Goal: Task Accomplishment & Management: Use online tool/utility

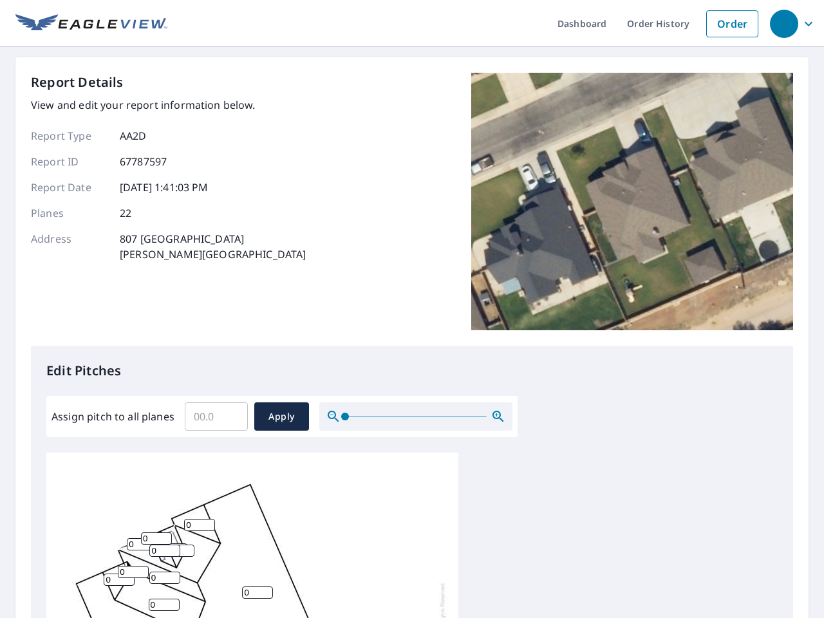
click at [412, 309] on div "Report Details View and edit your report information below. Report Type AA2D Re…" at bounding box center [412, 209] width 762 height 273
click at [783, 23] on div "button" at bounding box center [784, 24] width 28 height 28
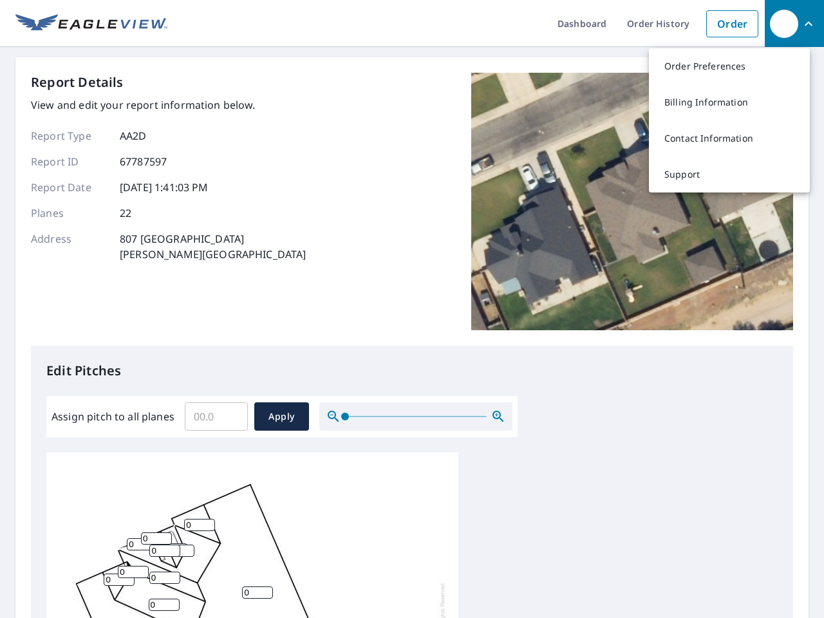
click at [216, 416] on input "Assign pitch to all planes" at bounding box center [216, 416] width 63 height 36
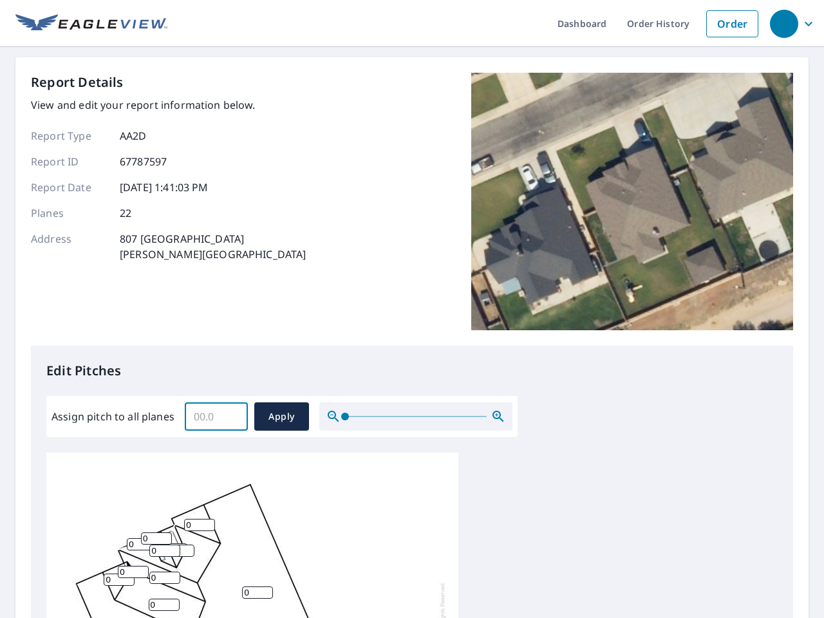
click at [281, 416] on span "Apply" at bounding box center [281, 417] width 34 height 16
click at [498, 416] on icon "button" at bounding box center [497, 416] width 15 height 15
